Goal: Information Seeking & Learning: Learn about a topic

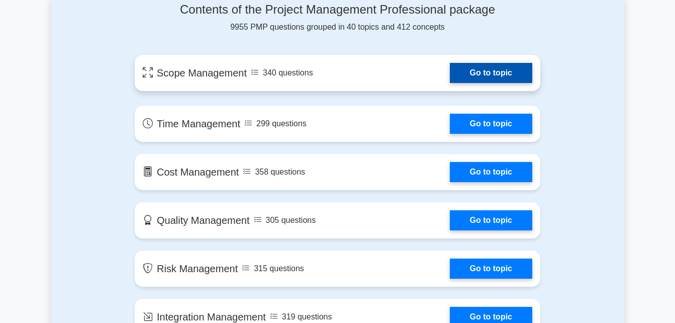
scroll to position [553, 0]
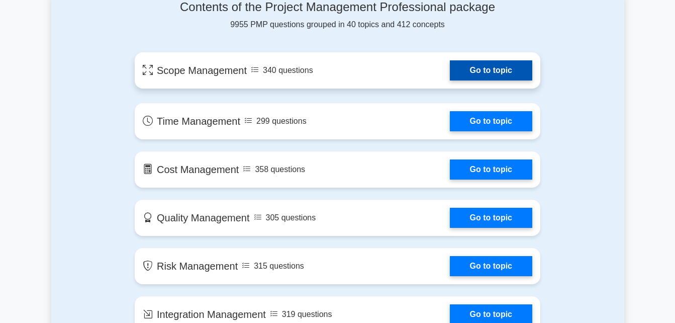
click at [468, 67] on link "Go to topic" at bounding box center [491, 70] width 82 height 20
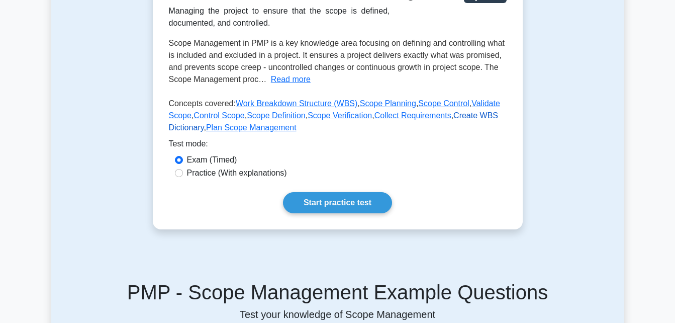
scroll to position [201, 0]
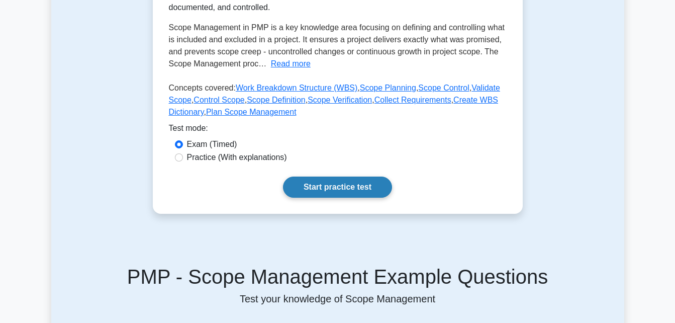
click at [332, 184] on link "Start practice test" at bounding box center [337, 186] width 109 height 21
